Goal: Information Seeking & Learning: Understand process/instructions

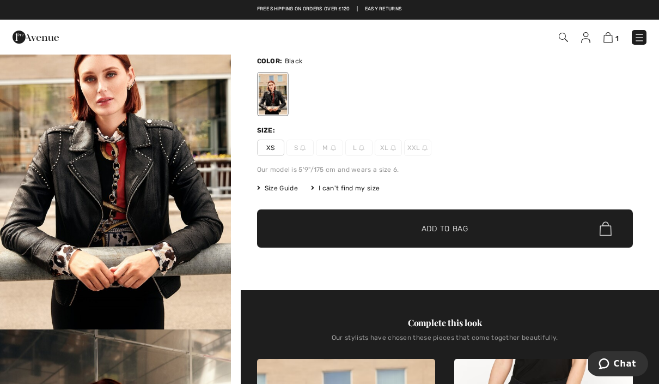
scroll to position [34, 0]
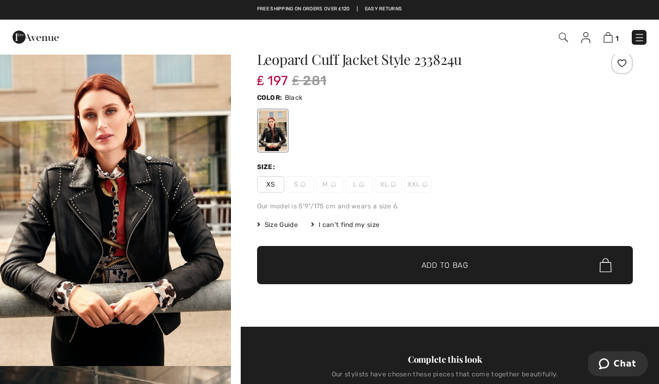
click at [289, 224] on span "Size Guide" at bounding box center [277, 225] width 41 height 10
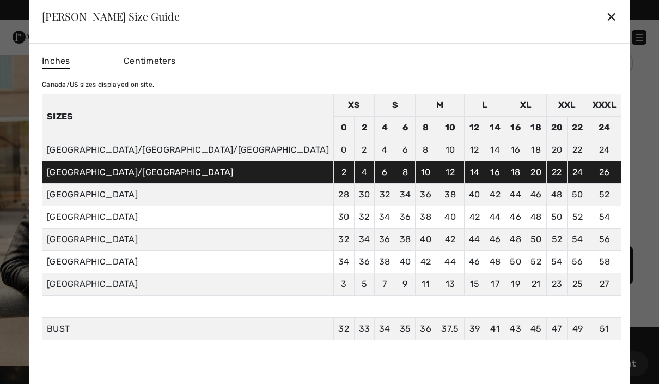
click at [606, 28] on div "✕" at bounding box center [611, 16] width 11 height 23
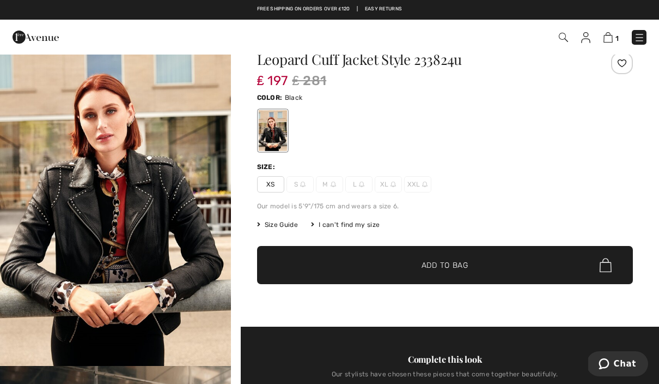
scroll to position [0, 0]
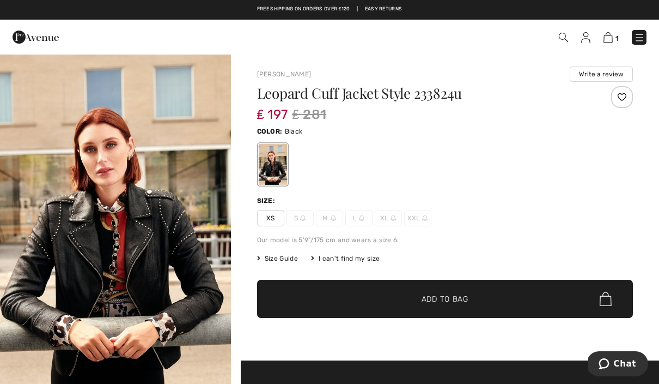
click at [287, 256] on span "Size Guide" at bounding box center [277, 258] width 41 height 10
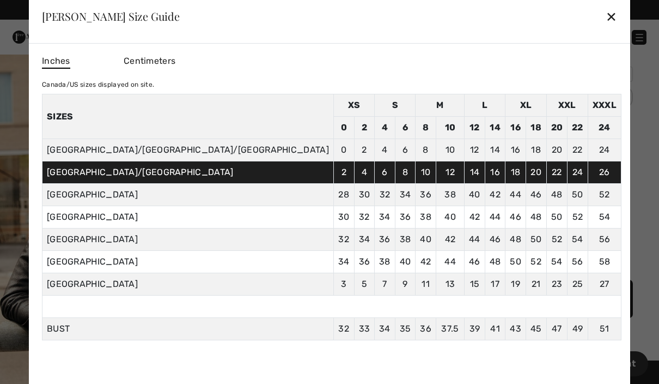
click at [606, 10] on div "✕" at bounding box center [611, 16] width 11 height 23
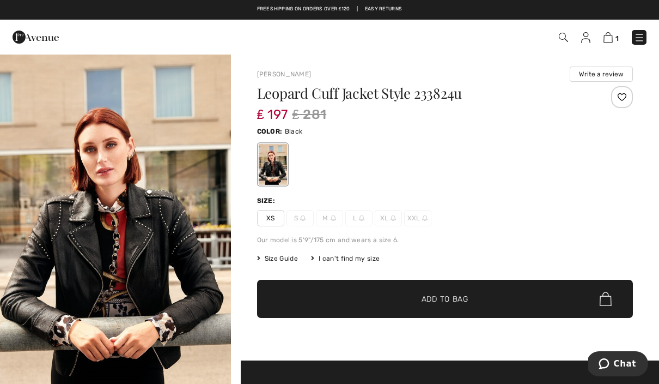
click at [284, 262] on span "Size Guide" at bounding box center [277, 258] width 41 height 10
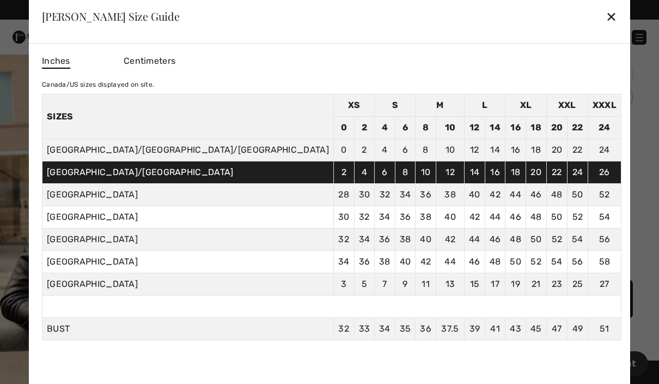
click at [375, 197] on td "32" at bounding box center [385, 195] width 21 height 22
click at [354, 190] on td "30" at bounding box center [364, 195] width 21 height 22
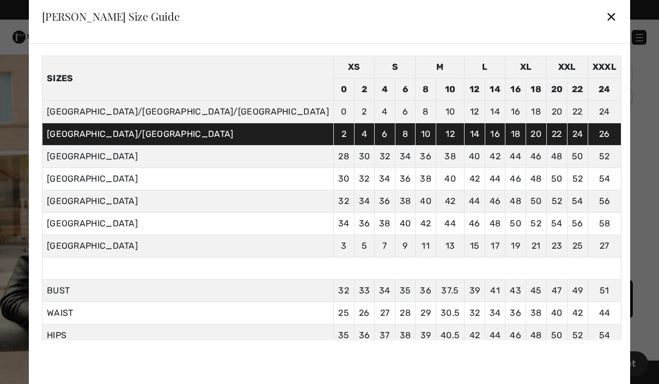
scroll to position [38, 0]
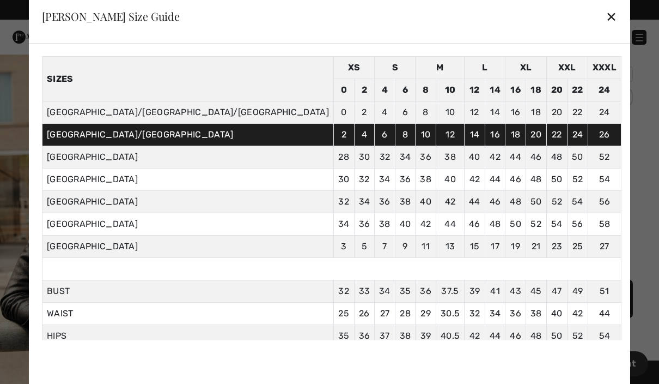
click at [211, 110] on td "CANADA/US/Mexico" at bounding box center [188, 112] width 292 height 22
click at [606, 17] on div "✕" at bounding box center [611, 16] width 11 height 23
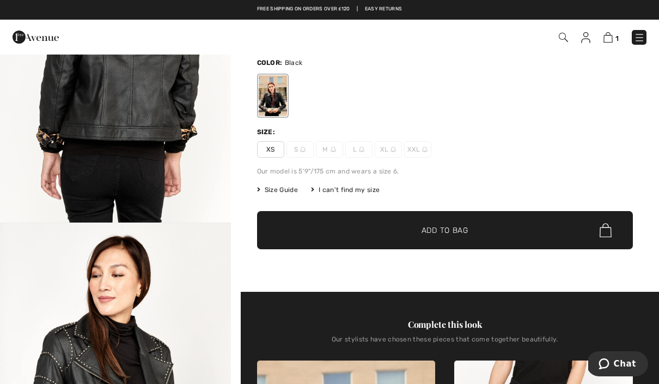
scroll to position [0, 0]
